Goal: Check status: Check status

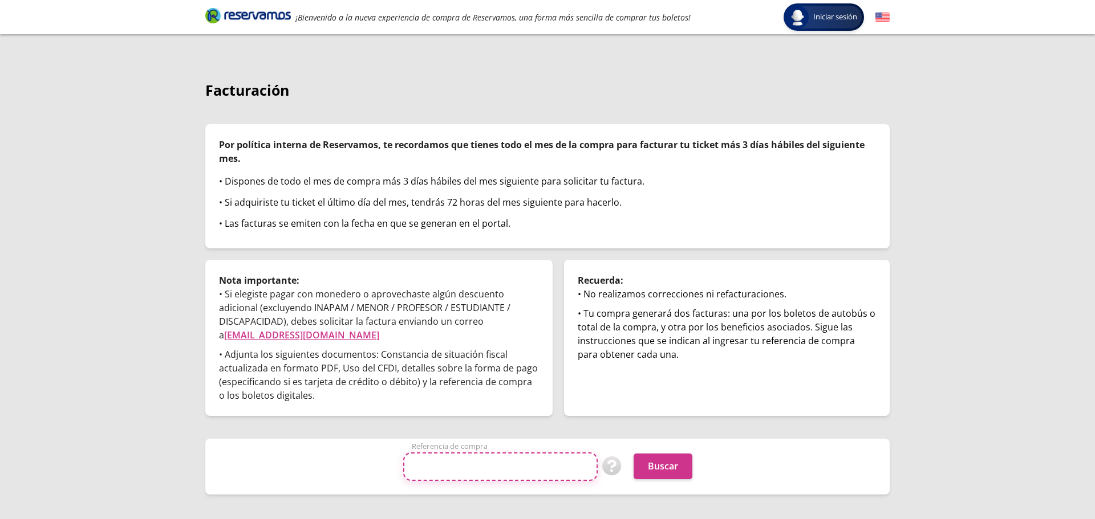
click at [460, 462] on input "Referencia de compra" at bounding box center [500, 467] width 194 height 29
click at [609, 469] on img at bounding box center [612, 467] width 20 height 20
click at [428, 478] on input "Referencia de compra" at bounding box center [500, 467] width 194 height 29
type input "t"
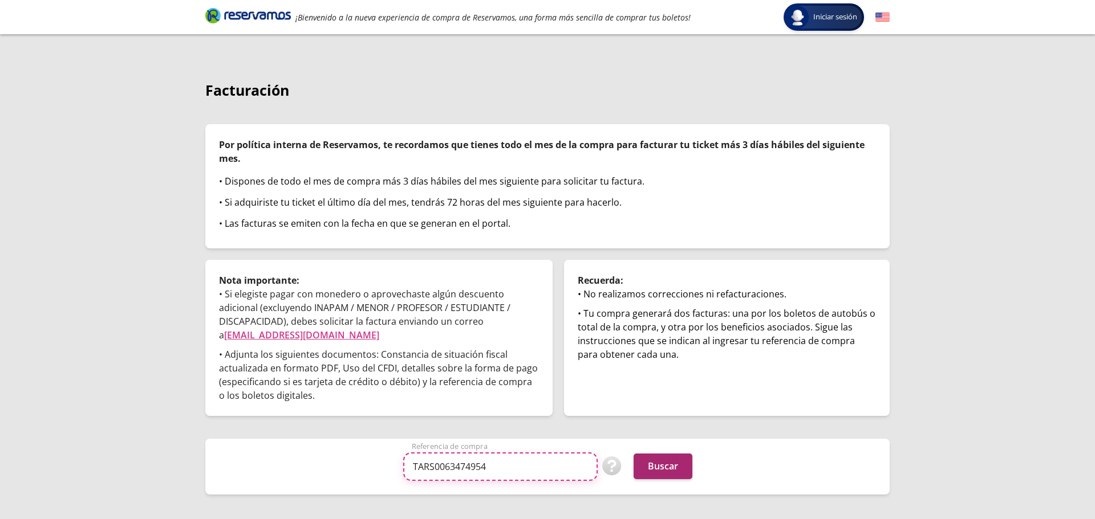
type input "TARS0063474954"
click at [659, 462] on button "Buscar" at bounding box center [663, 467] width 59 height 26
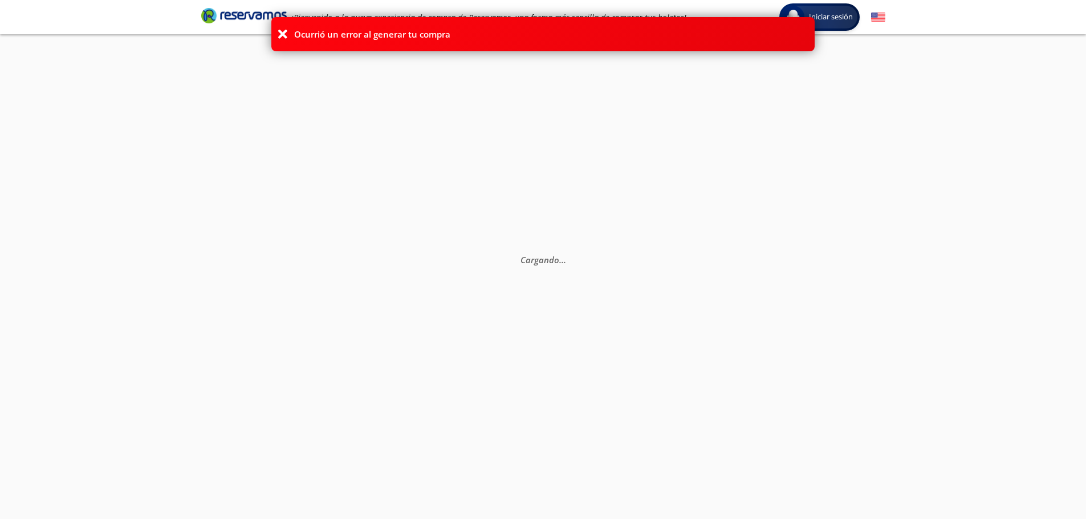
scroll to position [80, 0]
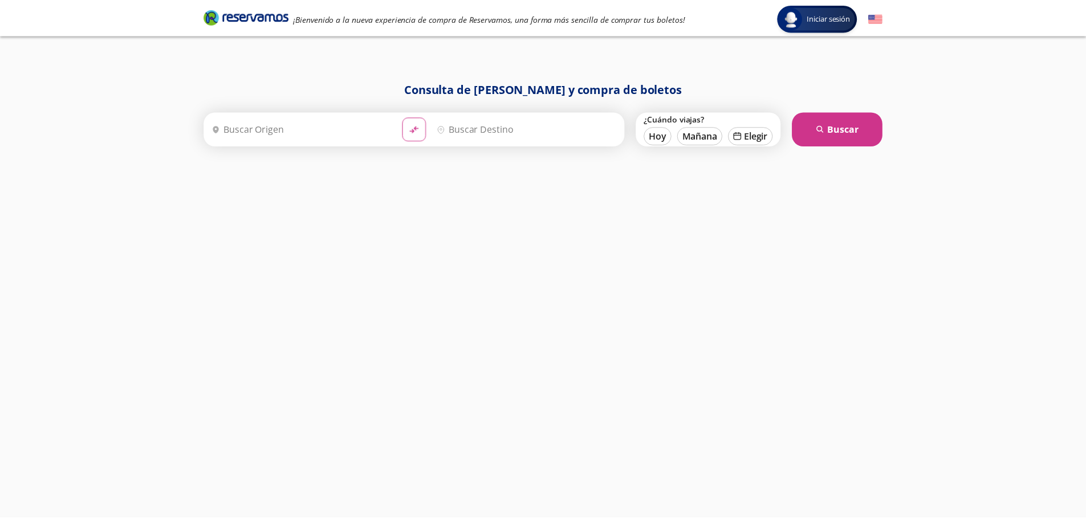
scroll to position [80, 0]
